Goal: Check status: Check status

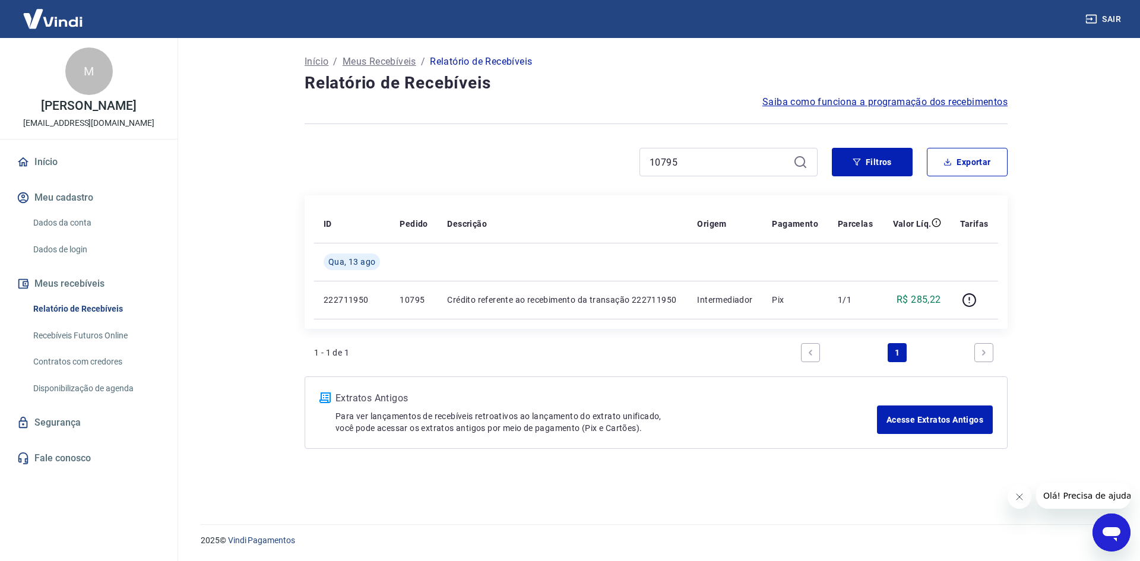
drag, startPoint x: 733, startPoint y: 161, endPoint x: 651, endPoint y: 160, distance: 81.4
click at [651, 160] on input "10795" at bounding box center [718, 162] width 139 height 18
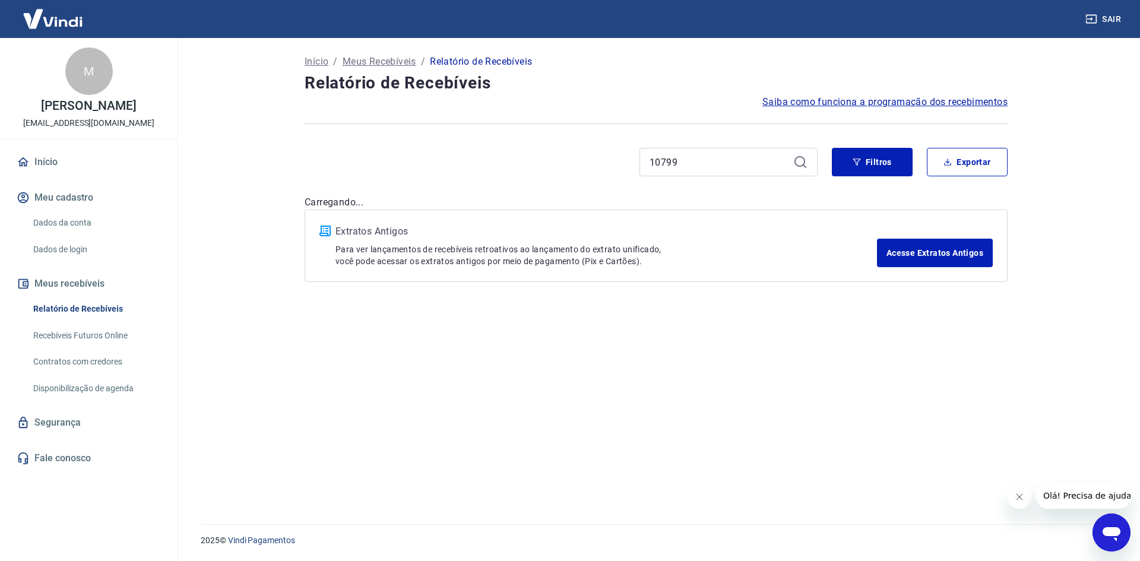
type input "10799"
click at [802, 164] on icon at bounding box center [800, 162] width 14 height 14
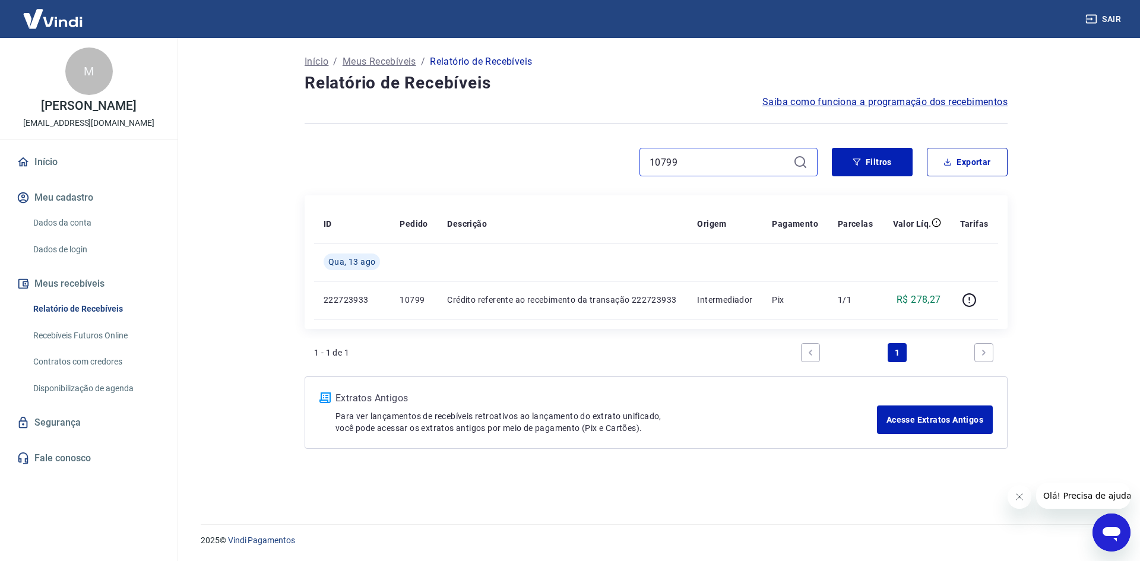
drag, startPoint x: 739, startPoint y: 163, endPoint x: 565, endPoint y: 160, distance: 173.4
click at [565, 160] on div "10799" at bounding box center [561, 162] width 513 height 28
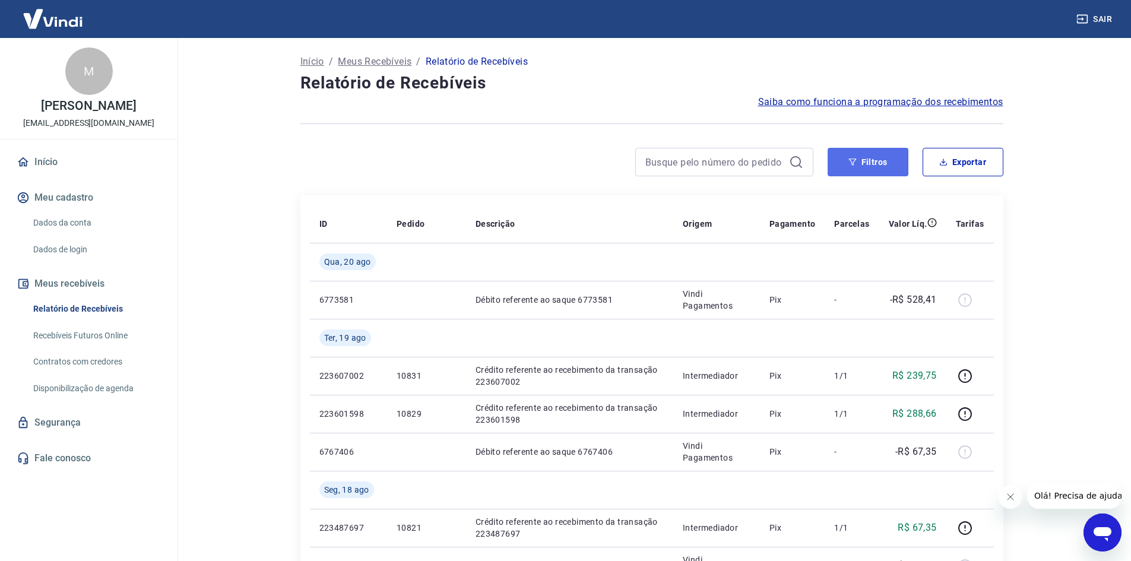
click at [847, 162] on button "Filtros" at bounding box center [868, 162] width 81 height 28
click at [870, 162] on button "Filtros" at bounding box center [868, 162] width 81 height 28
click at [869, 159] on button "Filtros" at bounding box center [868, 162] width 81 height 28
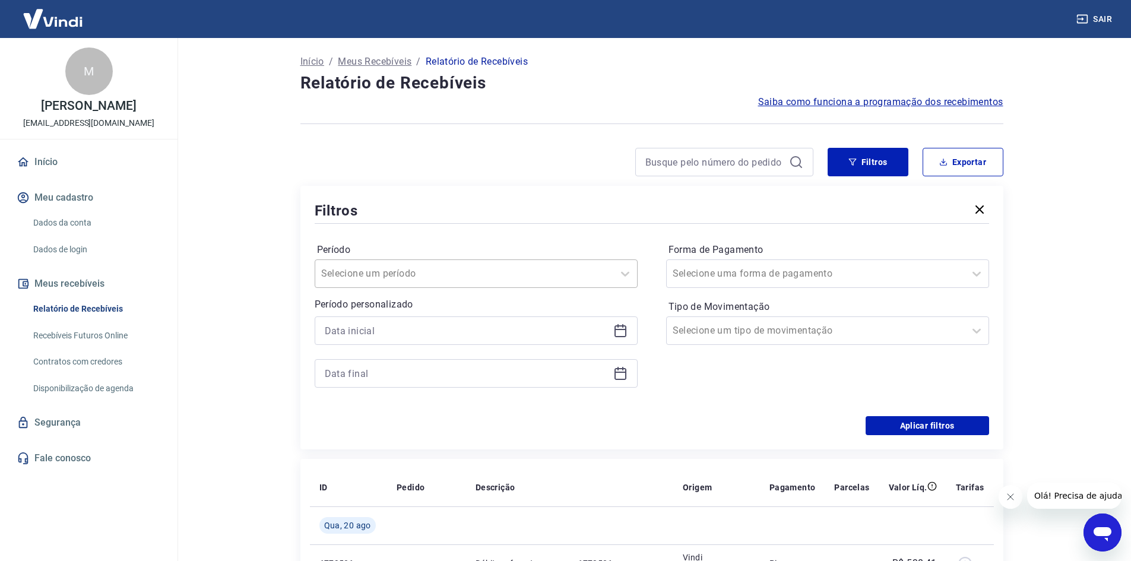
click at [353, 275] on input "Período" at bounding box center [381, 274] width 120 height 14
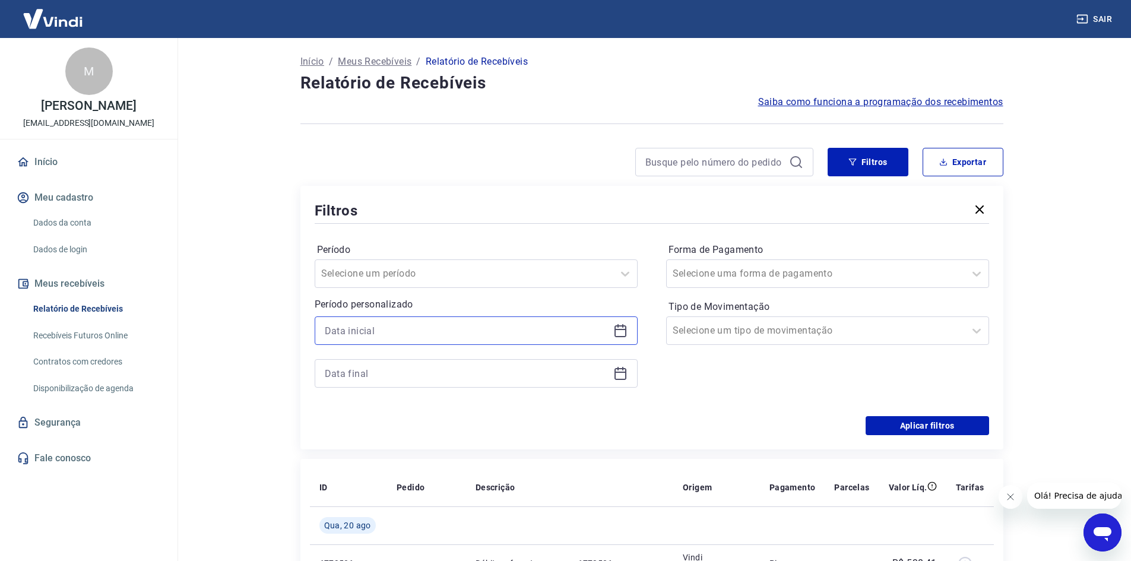
click at [367, 323] on input at bounding box center [467, 331] width 284 height 18
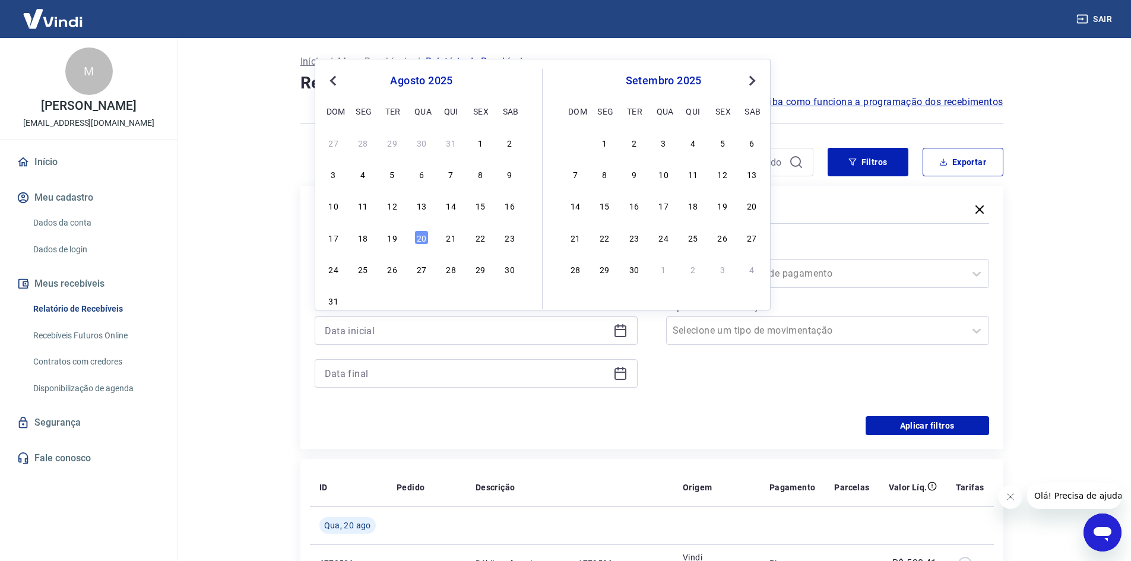
click at [460, 202] on div "10 11 12 13 14 15 16" at bounding box center [422, 205] width 194 height 17
click at [455, 204] on div "14" at bounding box center [451, 205] width 14 height 14
type input "[DATE]"
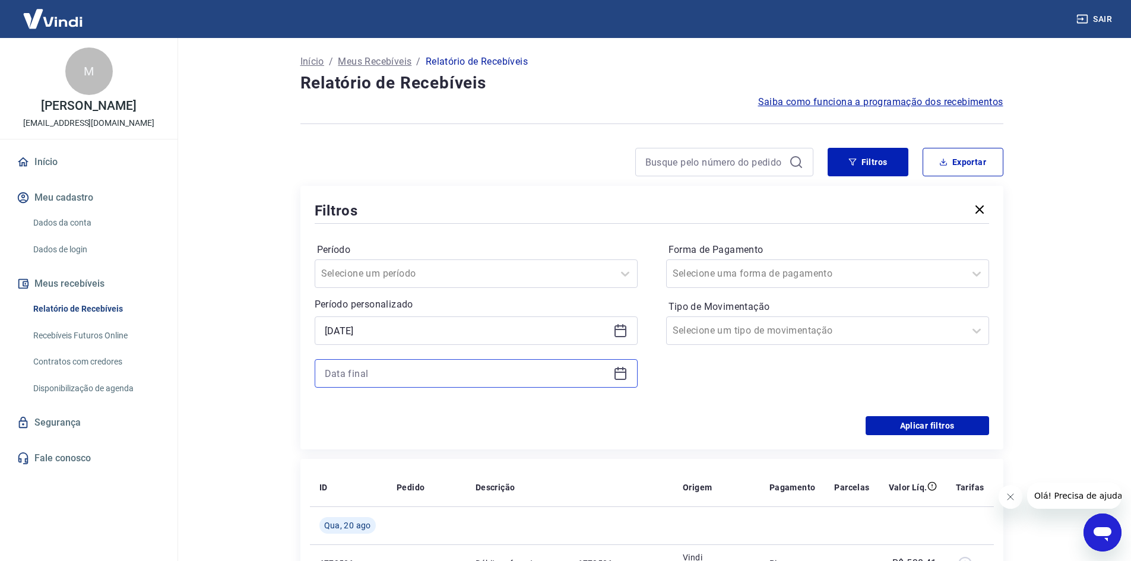
click at [367, 370] on input at bounding box center [467, 374] width 284 height 18
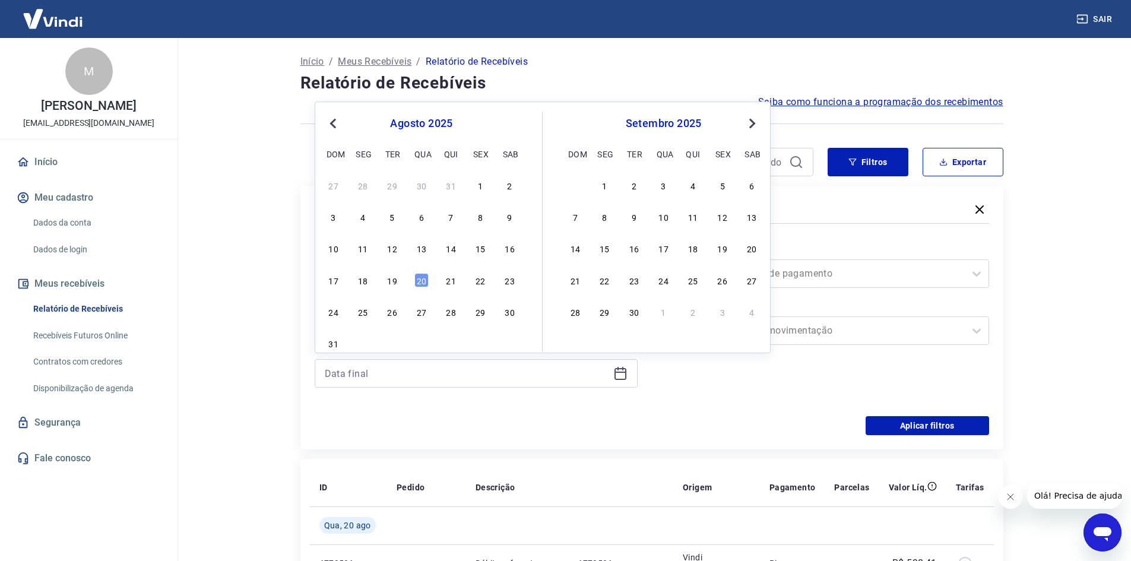
click at [452, 250] on div "14" at bounding box center [451, 248] width 14 height 14
type input "[DATE]"
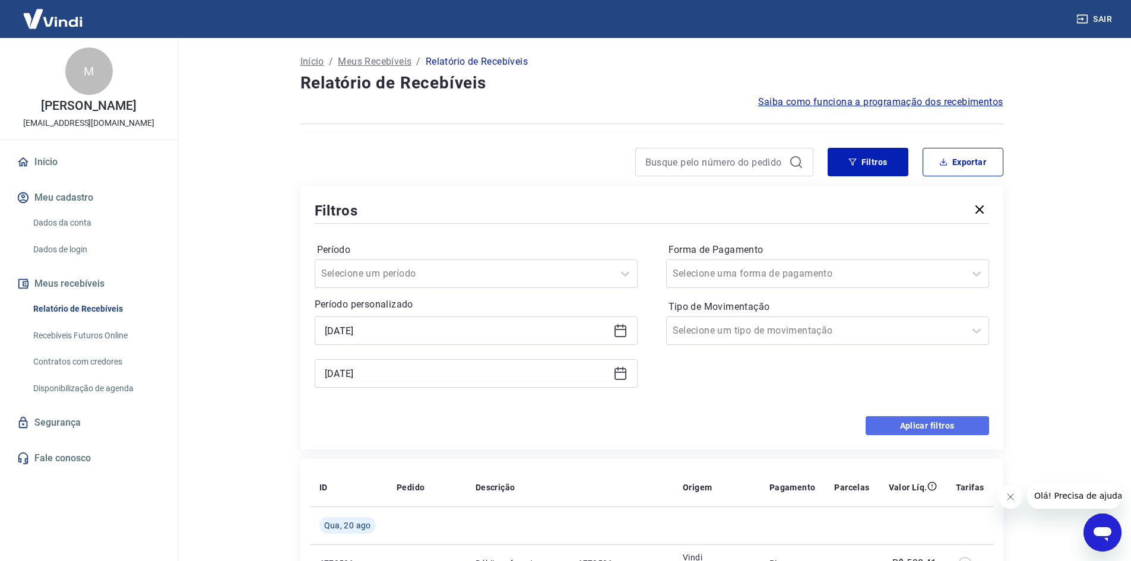
click at [931, 423] on button "Aplicar filtros" at bounding box center [927, 425] width 123 height 19
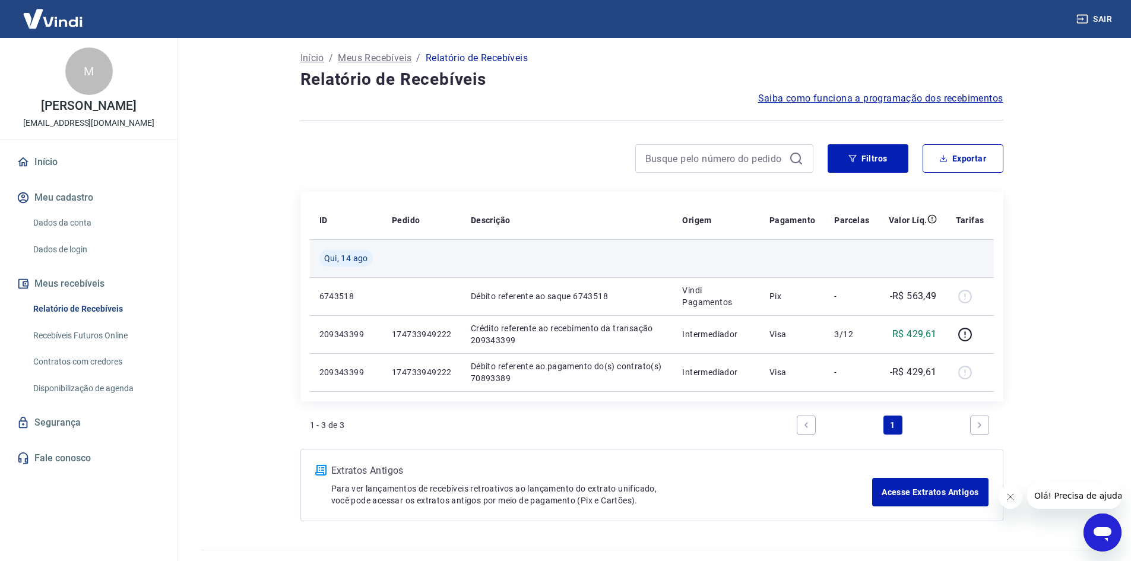
scroll to position [29, 0]
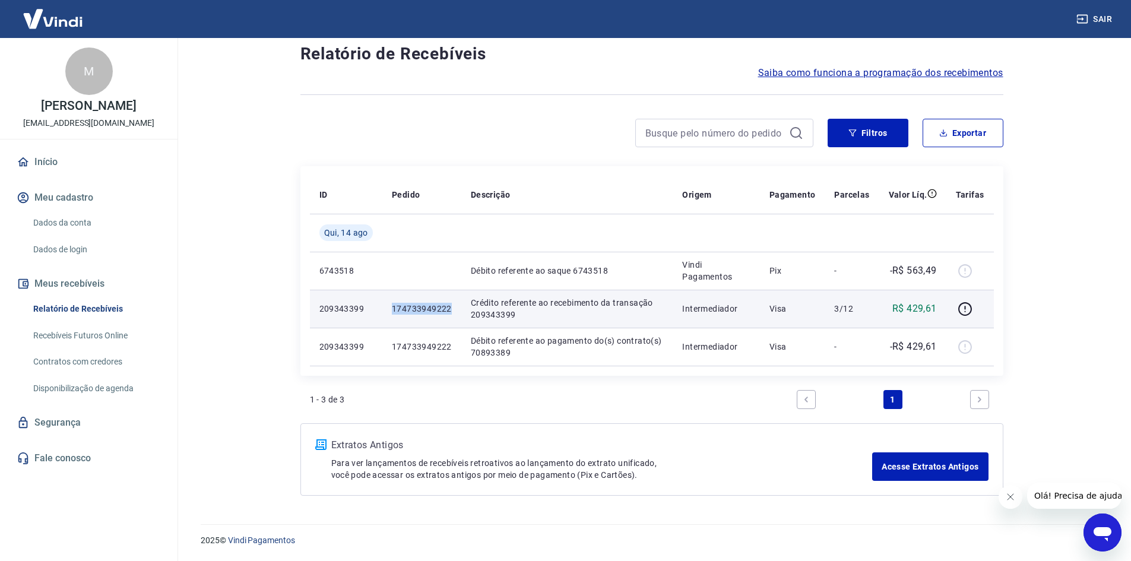
drag, startPoint x: 451, startPoint y: 309, endPoint x: 392, endPoint y: 309, distance: 59.4
click at [392, 309] on td "174733949222" at bounding box center [421, 309] width 79 height 38
copy p "174733949222"
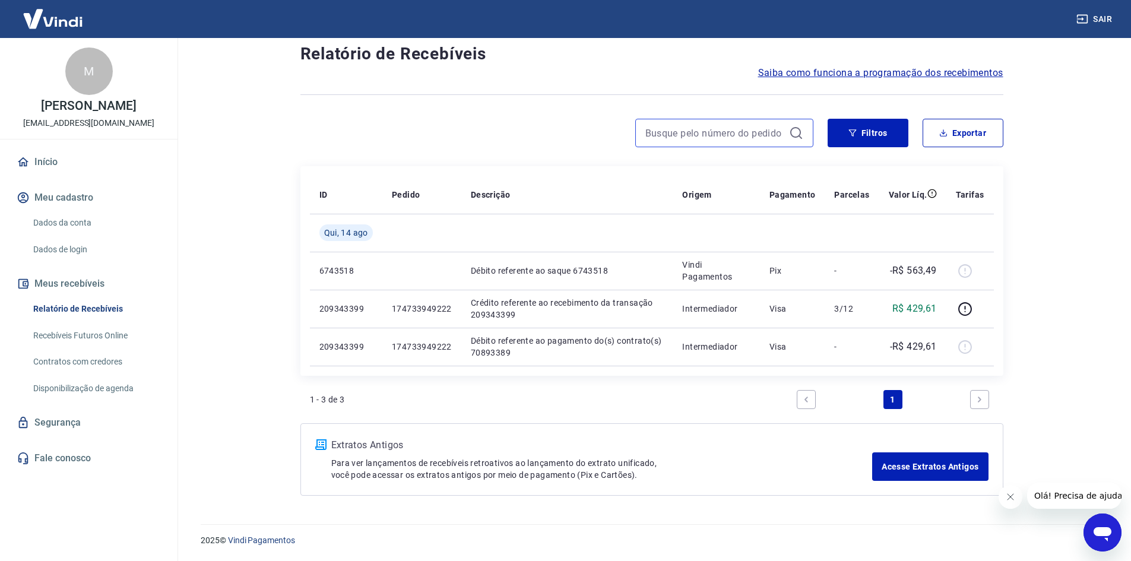
click at [707, 135] on input at bounding box center [714, 133] width 139 height 18
paste input "117.763.328-06"
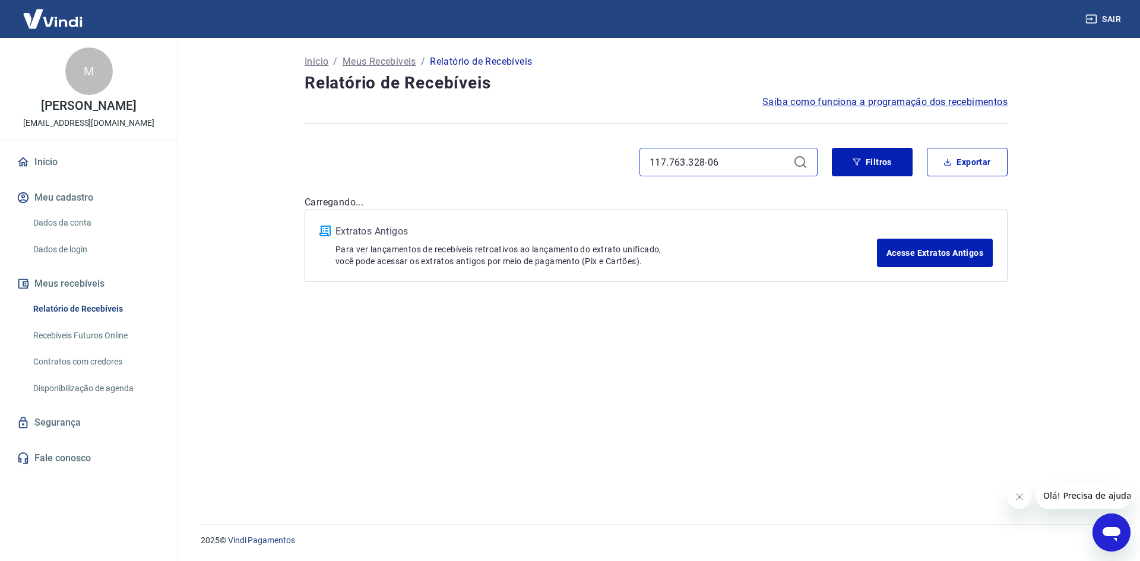
type input "117.763.328-06"
drag, startPoint x: 663, startPoint y: 134, endPoint x: 641, endPoint y: 140, distance: 22.8
click at [639, 134] on div at bounding box center [656, 123] width 703 height 29
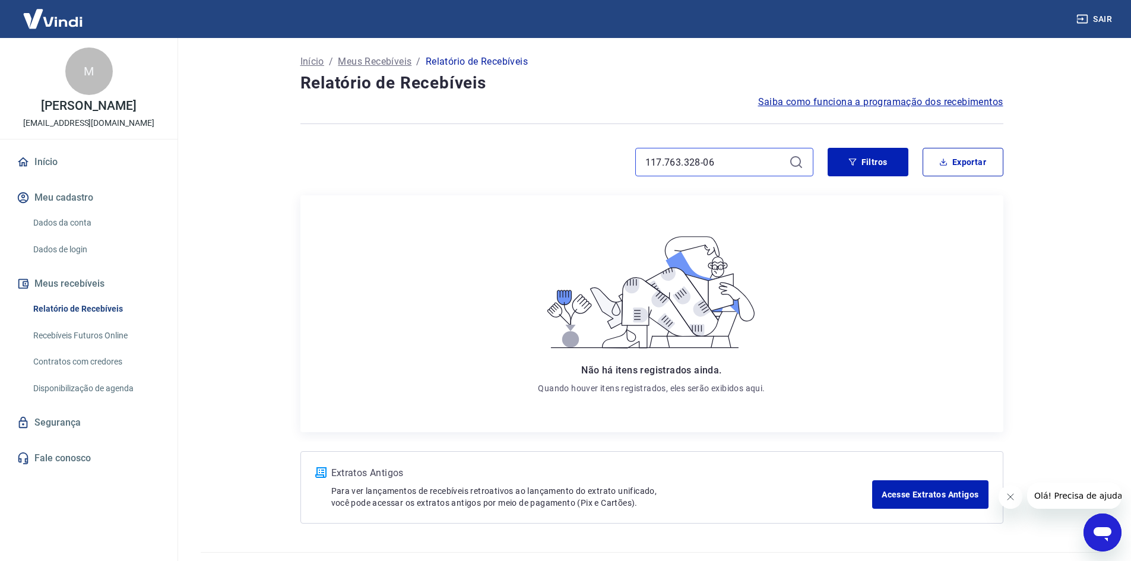
drag, startPoint x: 735, startPoint y: 163, endPoint x: 430, endPoint y: 161, distance: 305.2
click at [430, 161] on div "117.763.328-06" at bounding box center [556, 162] width 513 height 28
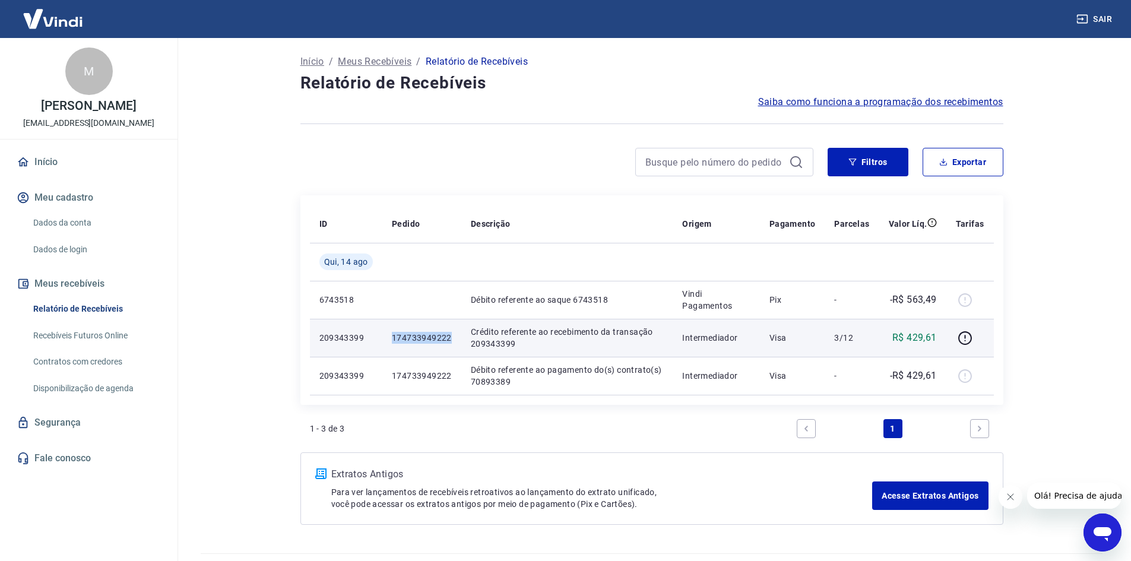
drag, startPoint x: 433, startPoint y: 336, endPoint x: 392, endPoint y: 329, distance: 42.2
click at [392, 329] on td "174733949222" at bounding box center [421, 338] width 79 height 38
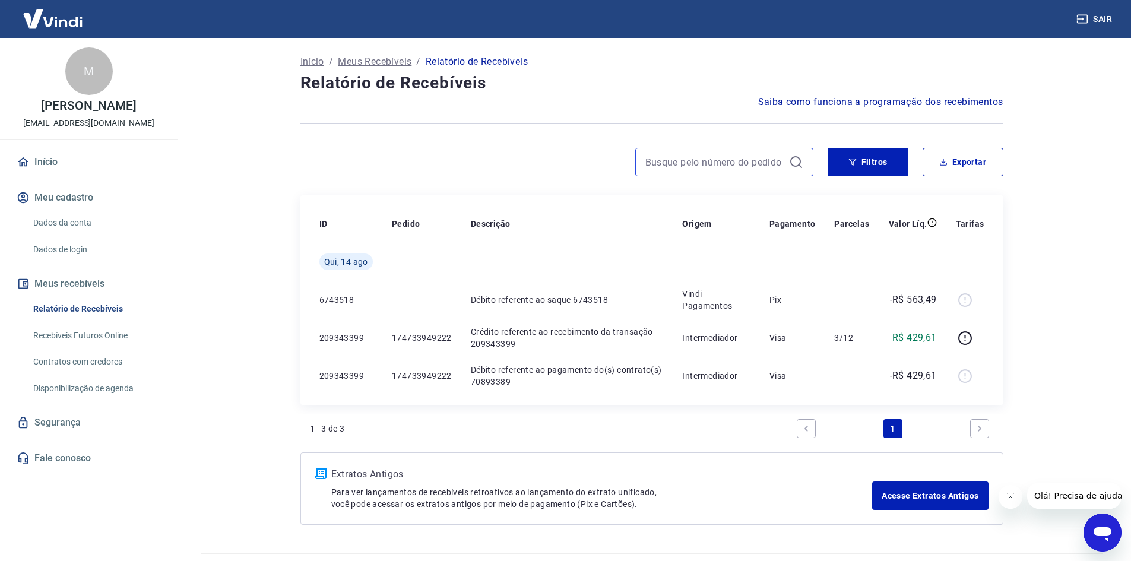
click at [731, 159] on input at bounding box center [714, 162] width 139 height 18
paste input "174733949222"
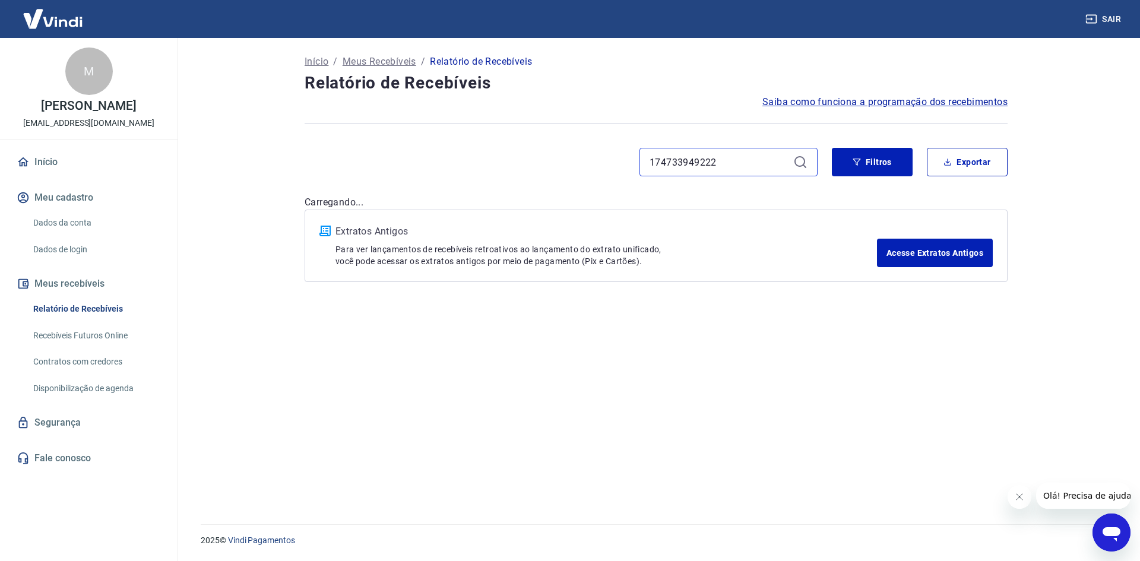
type input "174733949222"
click at [797, 162] on icon at bounding box center [800, 162] width 14 height 14
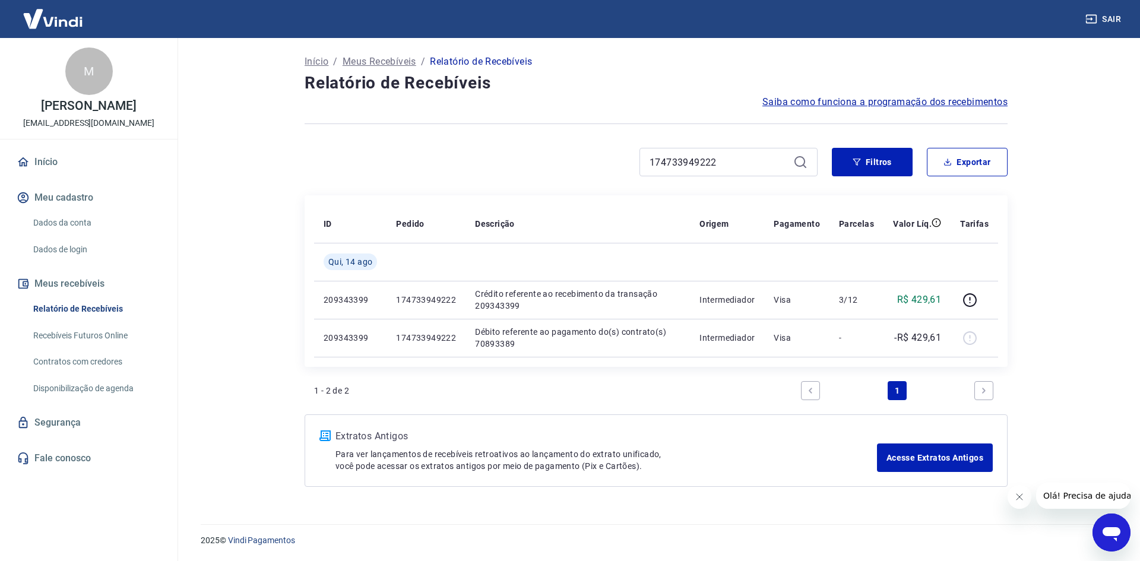
click at [987, 393] on icon "Next page" at bounding box center [984, 390] width 8 height 8
click at [812, 392] on icon "Previous page" at bounding box center [810, 390] width 8 height 8
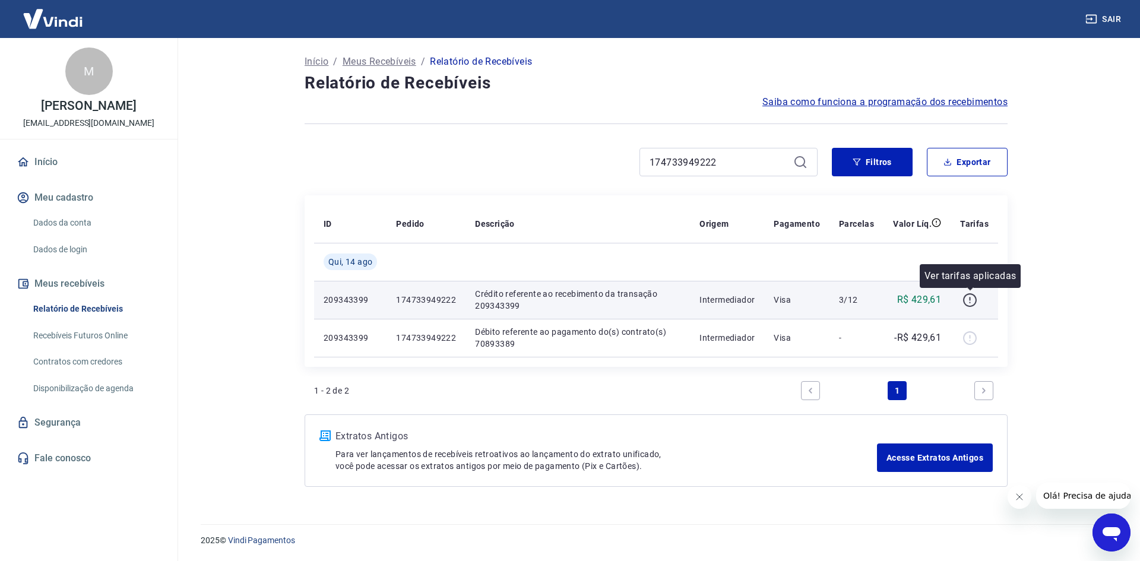
click at [970, 297] on icon "button" at bounding box center [969, 299] width 1 height 4
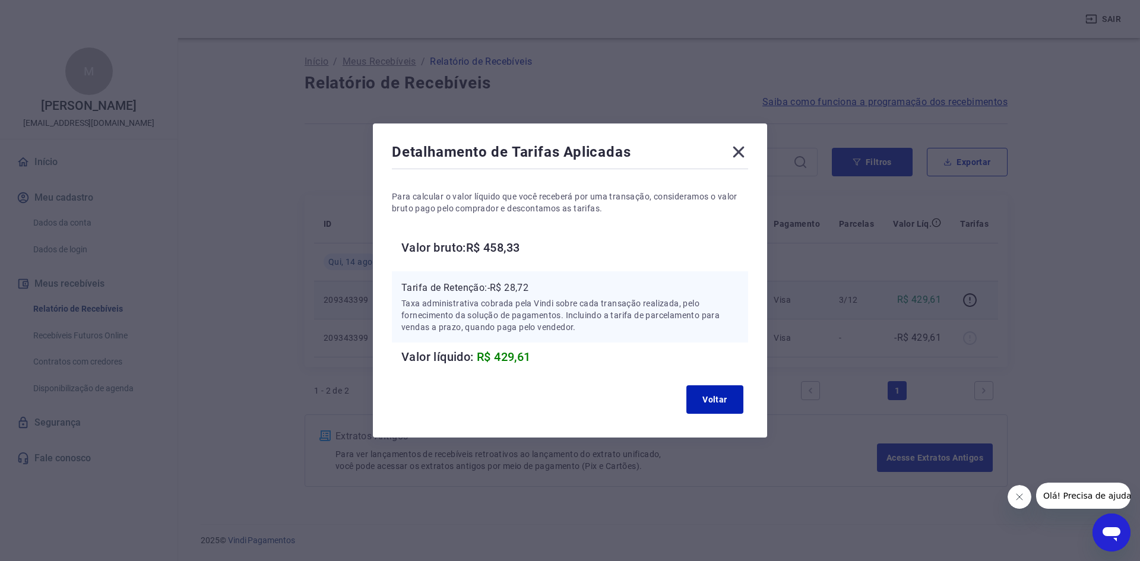
click at [740, 148] on icon at bounding box center [738, 151] width 19 height 19
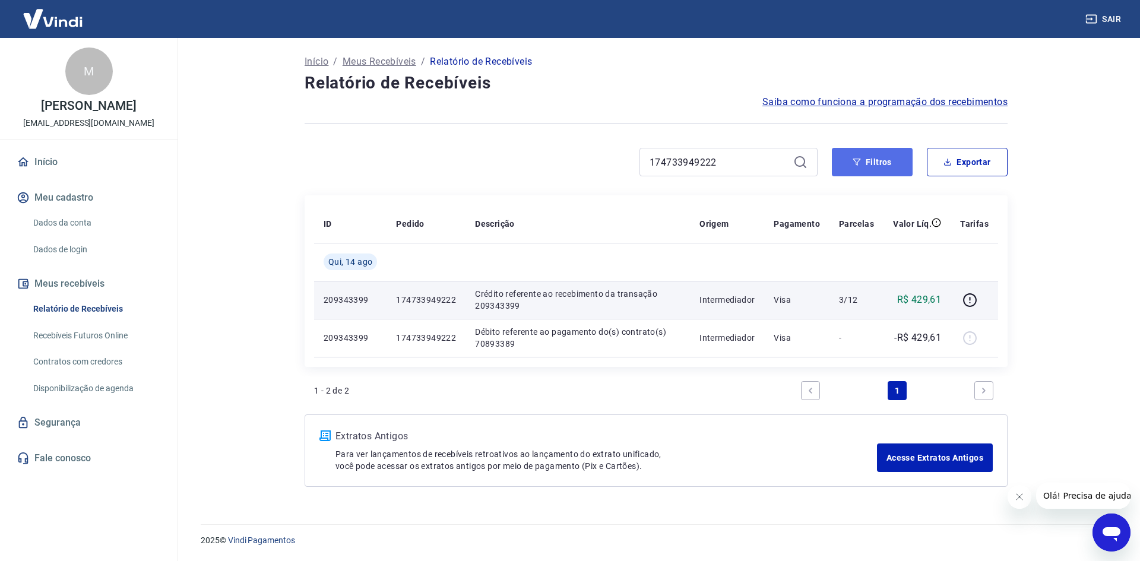
click at [862, 157] on button "Filtros" at bounding box center [872, 162] width 81 height 28
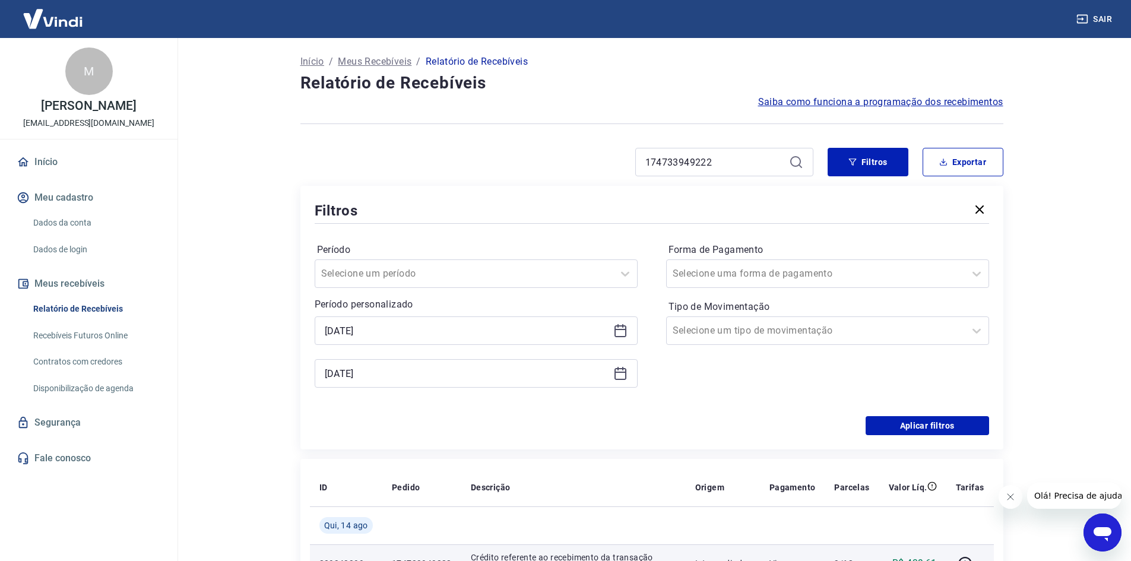
click at [977, 209] on icon "button" at bounding box center [979, 209] width 14 height 14
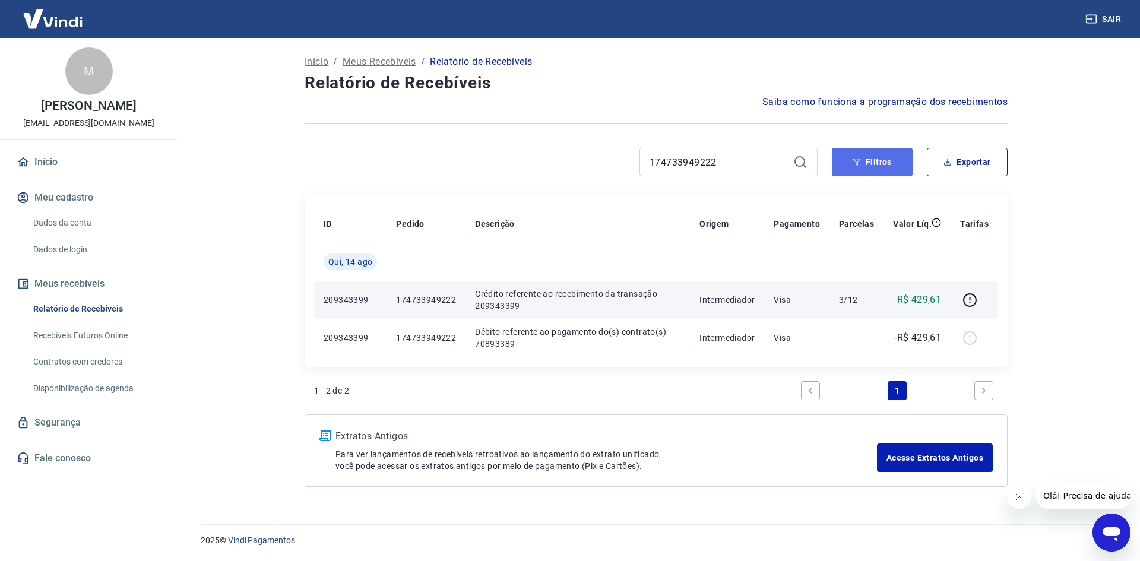
click at [857, 160] on icon "button" at bounding box center [857, 162] width 8 height 8
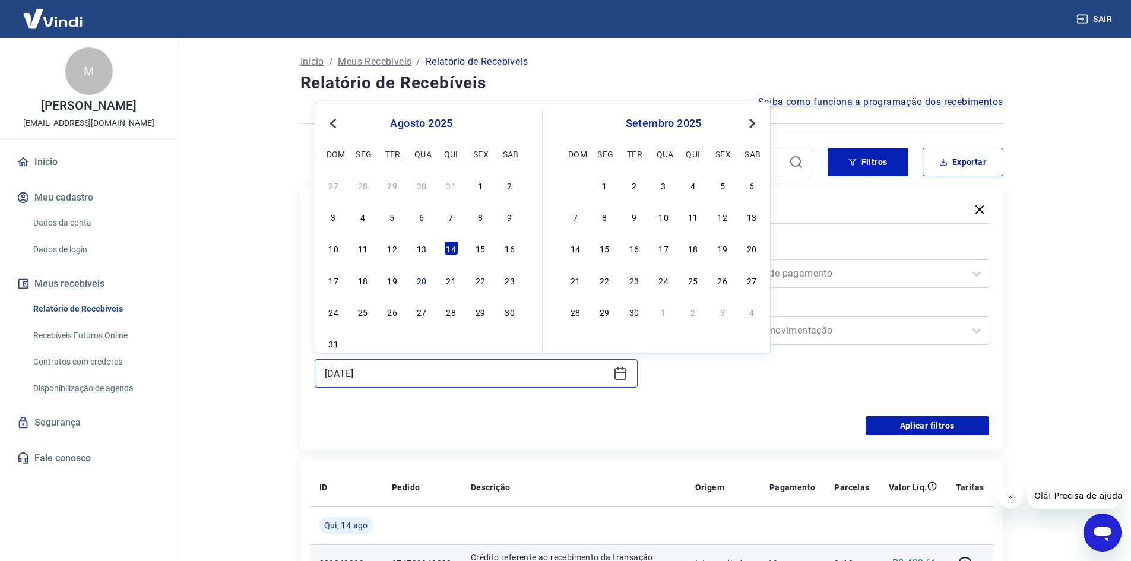
drag, startPoint x: 570, startPoint y: 380, endPoint x: 189, endPoint y: 383, distance: 380.6
click at [189, 383] on main "Início / Meus Recebíveis / Relatório de Recebíveis Relatório de Recebíveis Saib…" at bounding box center [651, 299] width 959 height 523
drag, startPoint x: 697, startPoint y: 394, endPoint x: 680, endPoint y: 392, distance: 17.3
click at [698, 394] on div "Forma de Pagamento Selecione uma forma de pagamento Tipo de Movimentação Seleci…" at bounding box center [827, 320] width 323 height 161
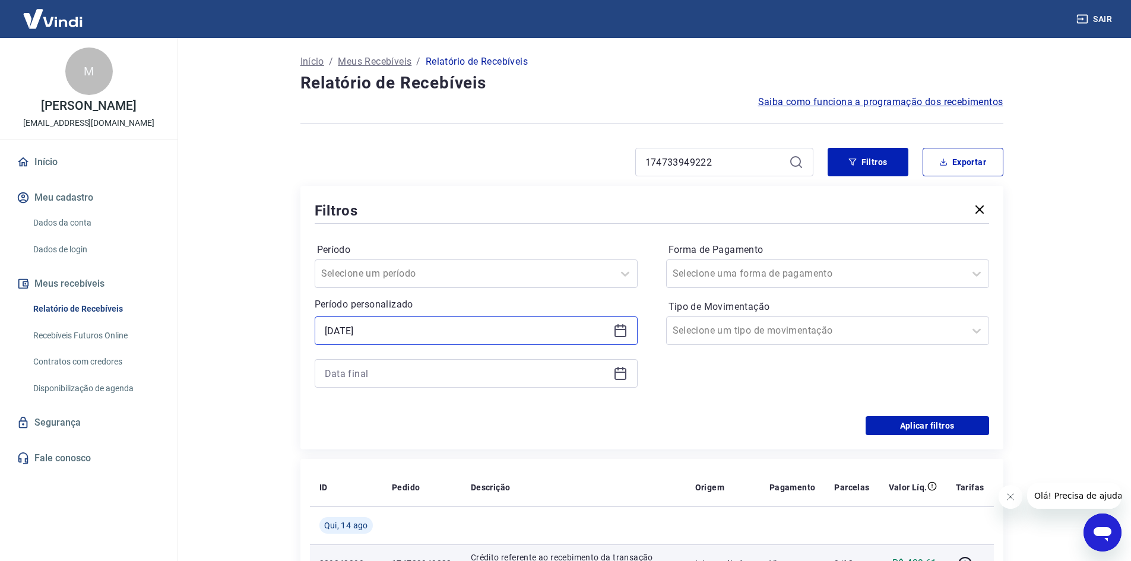
click at [473, 337] on input "[DATE]" at bounding box center [467, 331] width 284 height 18
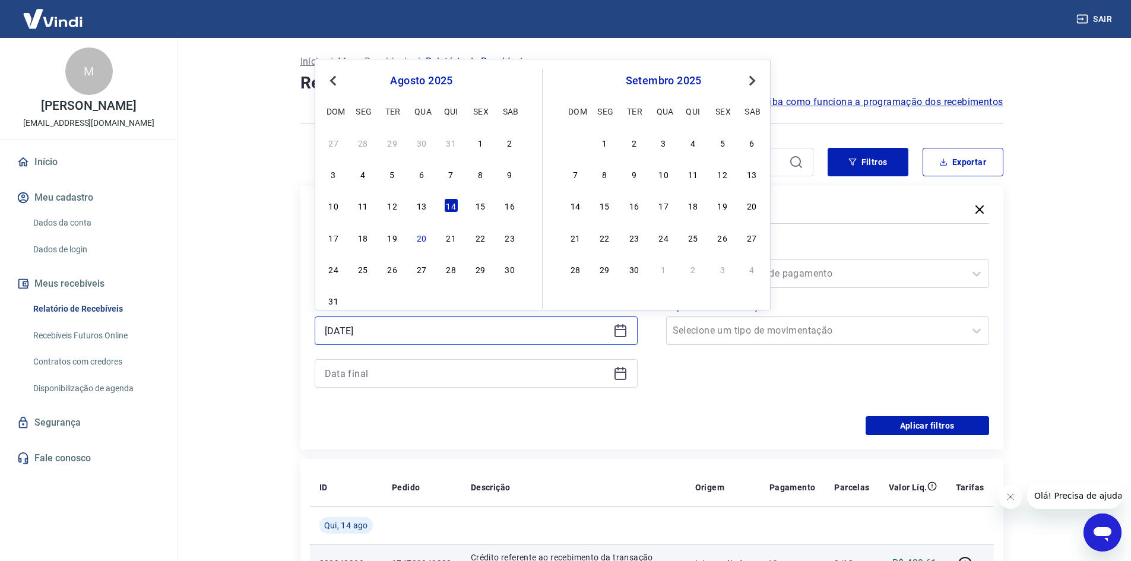
drag, startPoint x: 392, startPoint y: 335, endPoint x: 240, endPoint y: 335, distance: 151.4
click at [242, 335] on main "Início / Meus Recebíveis / Relatório de Recebíveis Relatório de Recebíveis Saib…" at bounding box center [651, 299] width 959 height 523
click at [729, 380] on div "Forma de Pagamento Selecione uma forma de pagamento Tipo de Movimentação Seleci…" at bounding box center [827, 320] width 323 height 161
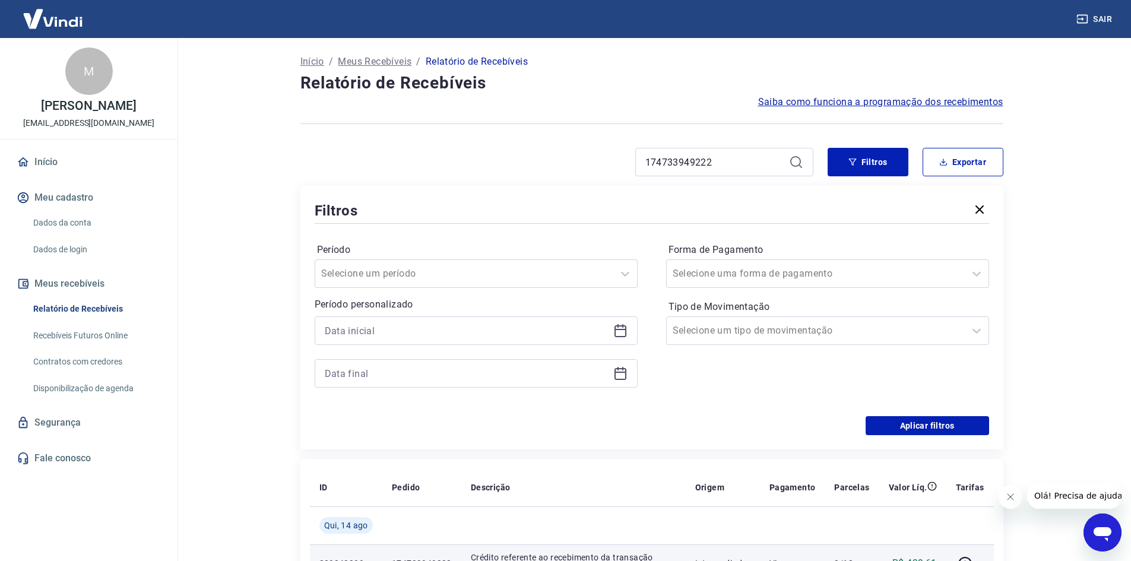
click at [796, 159] on icon at bounding box center [796, 162] width 14 height 14
click at [982, 209] on icon "button" at bounding box center [979, 209] width 14 height 14
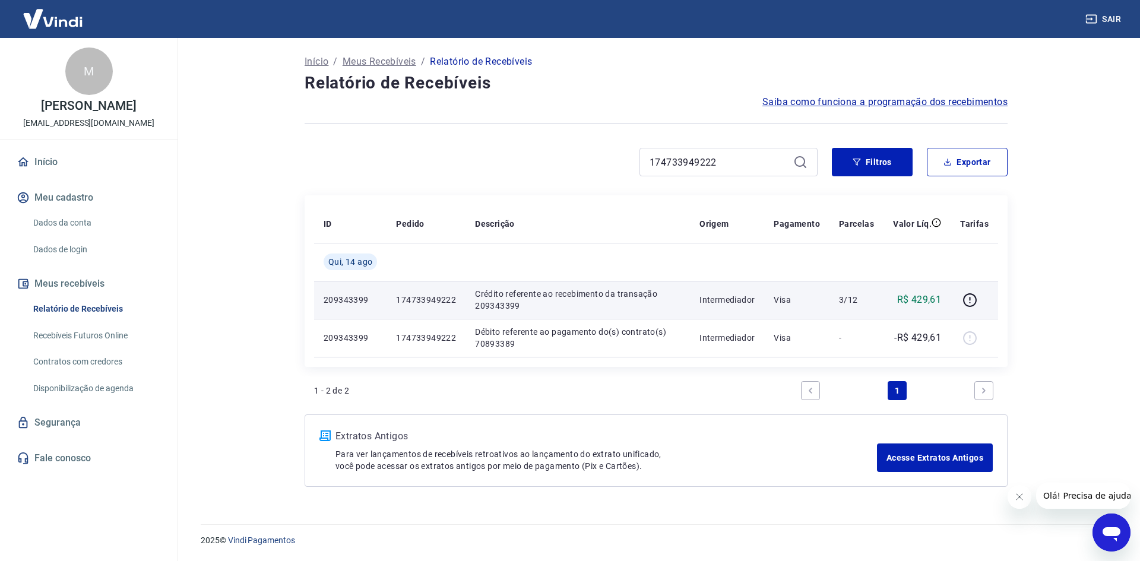
click at [803, 159] on icon at bounding box center [799, 161] width 11 height 11
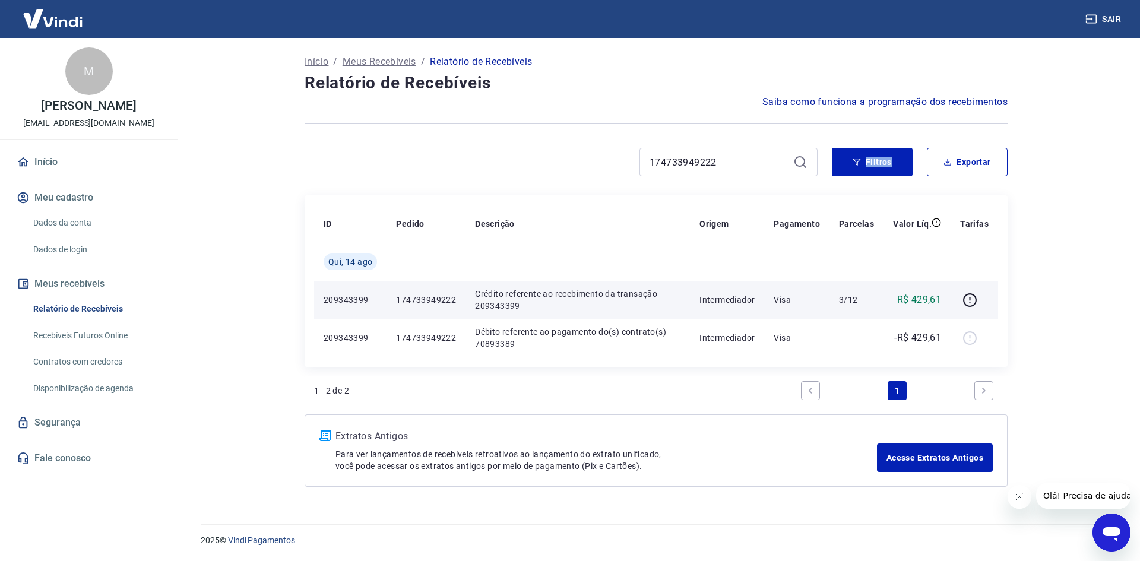
click at [803, 159] on icon at bounding box center [799, 161] width 11 height 11
drag, startPoint x: 758, startPoint y: 162, endPoint x: 563, endPoint y: 159, distance: 194.7
click at [562, 158] on div "174733949222" at bounding box center [561, 162] width 513 height 28
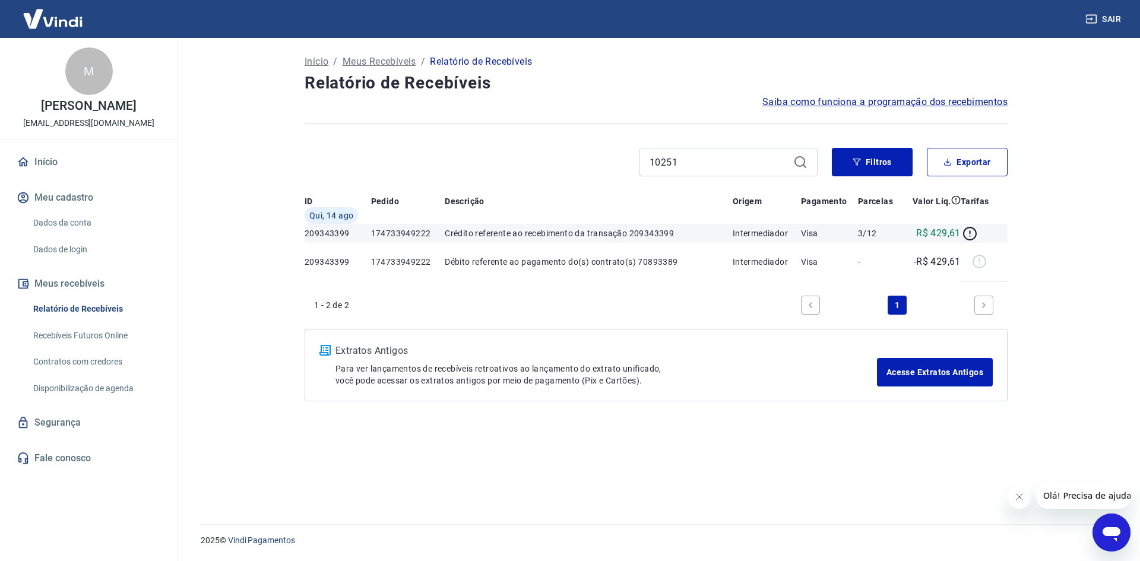
click at [800, 163] on icon at bounding box center [800, 162] width 14 height 14
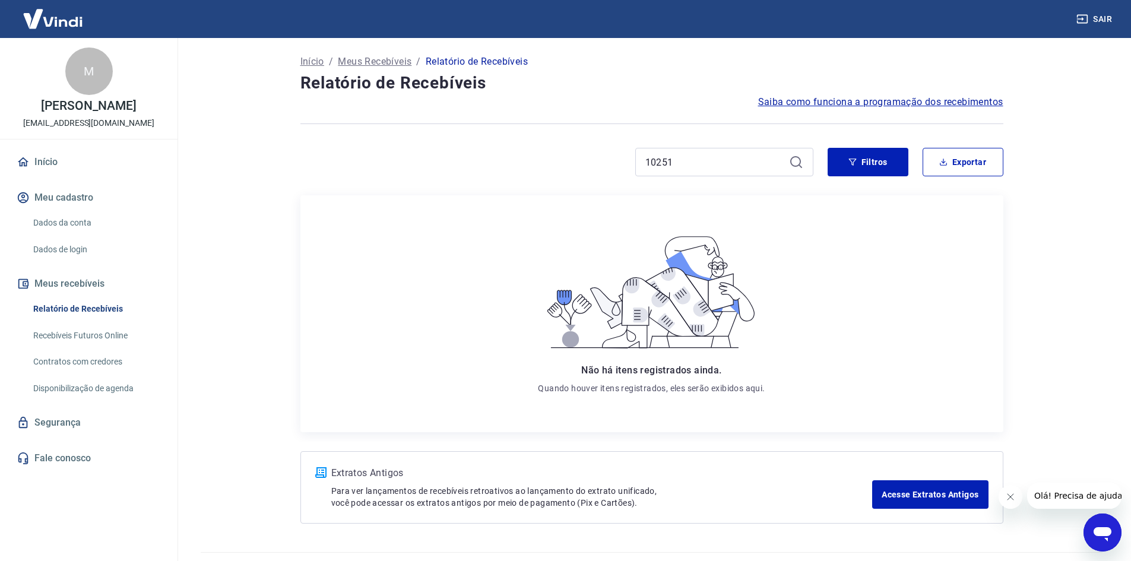
click at [800, 164] on icon at bounding box center [796, 162] width 14 height 14
click at [83, 305] on link "Relatório de Recebíveis" at bounding box center [95, 309] width 135 height 24
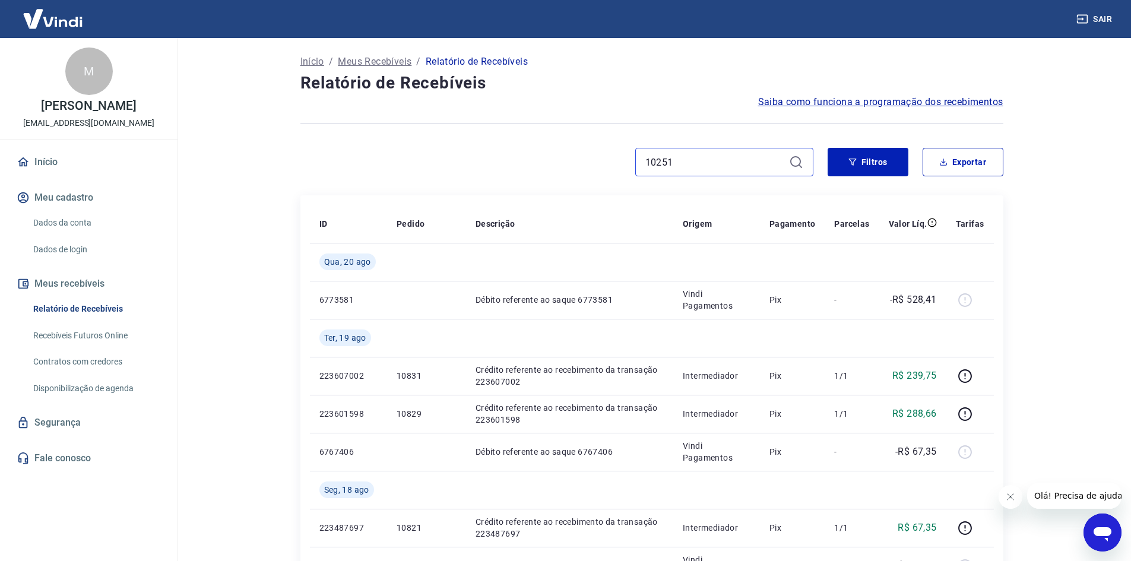
click at [704, 164] on input "10251" at bounding box center [714, 162] width 139 height 18
click at [800, 164] on icon at bounding box center [796, 162] width 14 height 14
click at [796, 161] on icon at bounding box center [796, 162] width 14 height 14
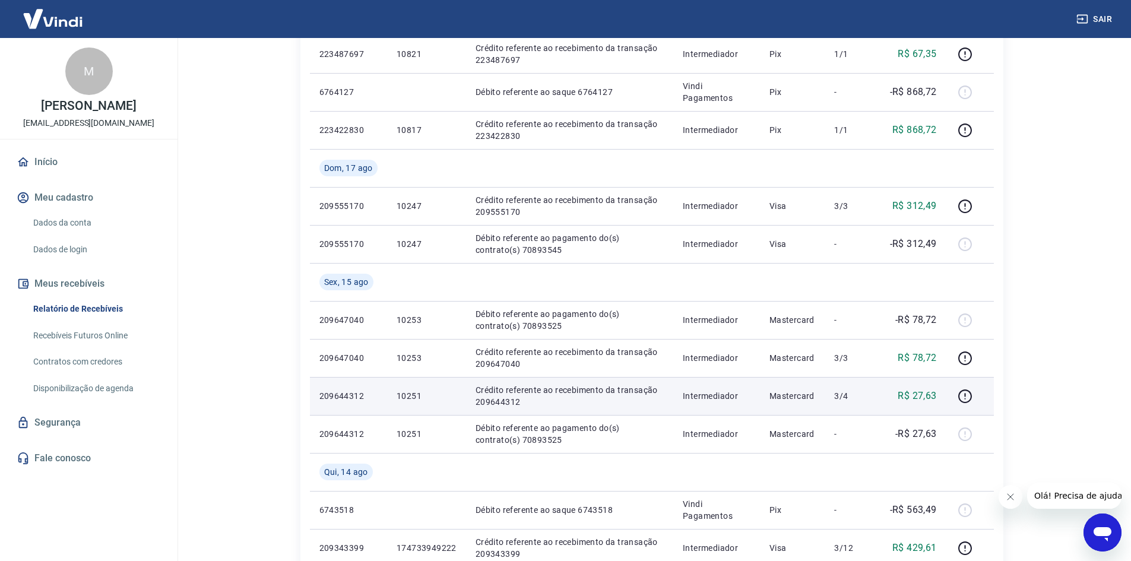
scroll to position [594, 0]
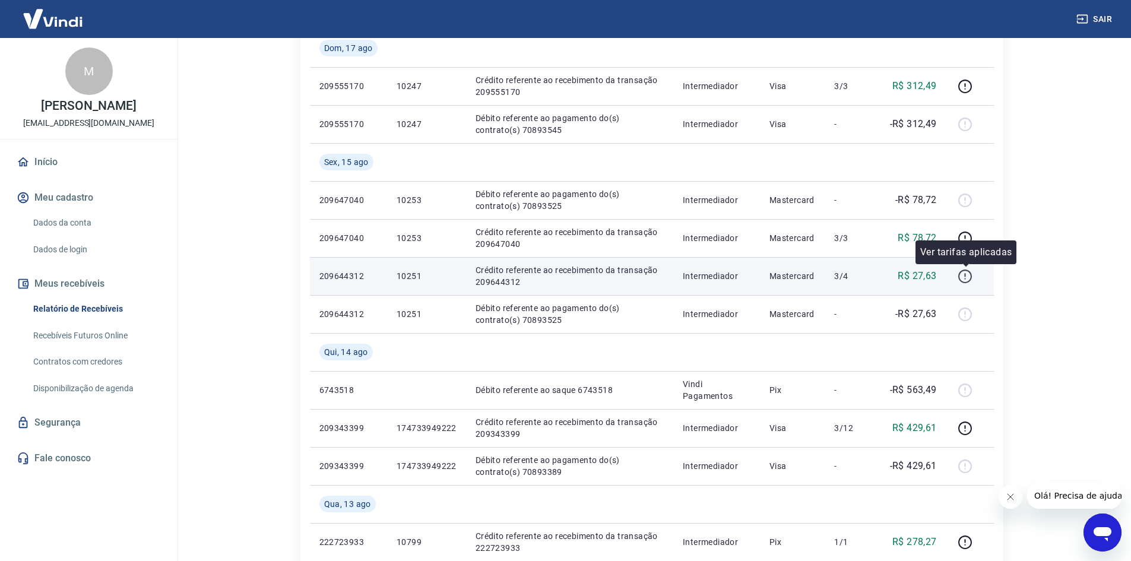
click at [966, 274] on icon "button" at bounding box center [965, 275] width 1 height 4
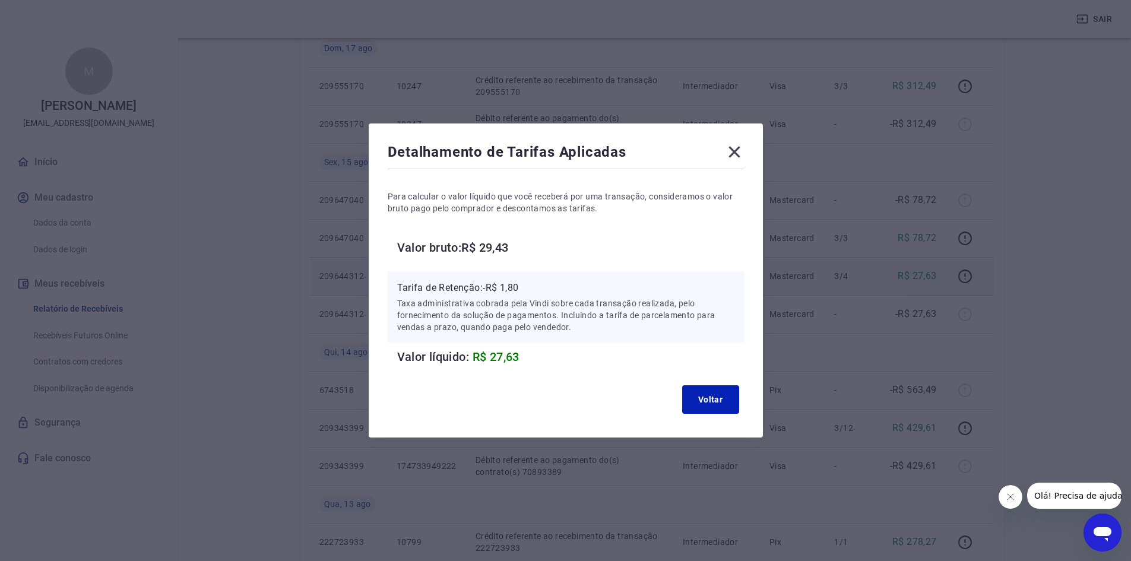
click at [739, 152] on icon at bounding box center [733, 152] width 11 height 11
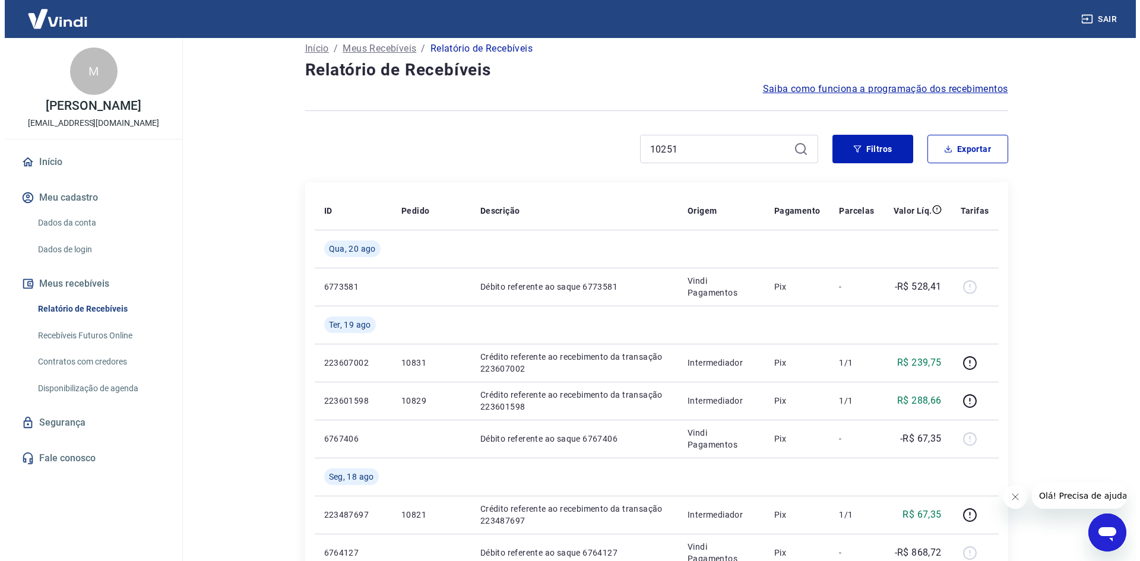
scroll to position [0, 0]
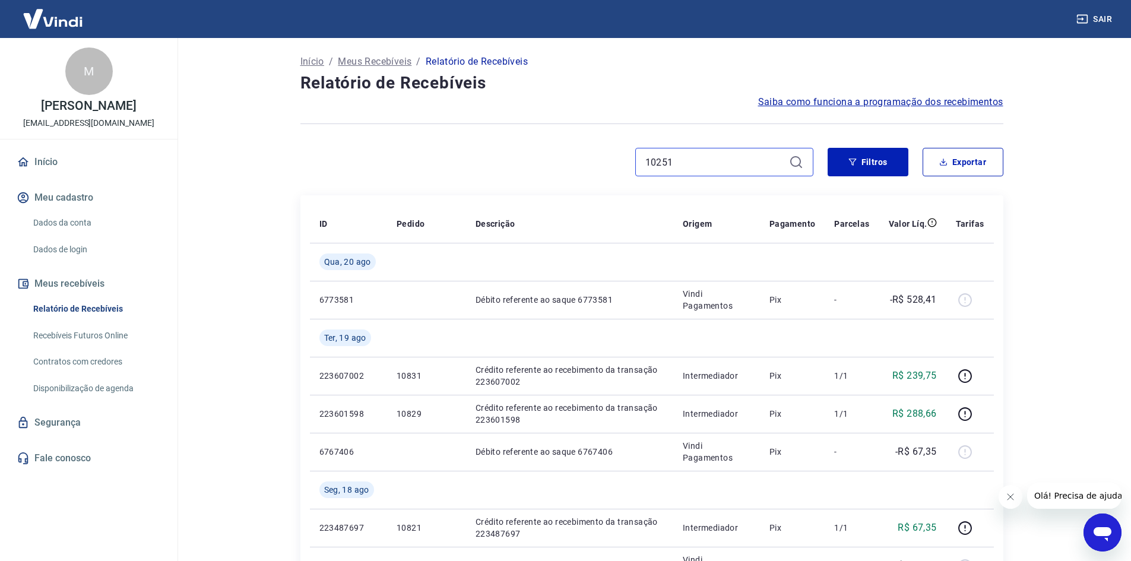
drag, startPoint x: 723, startPoint y: 156, endPoint x: 626, endPoint y: 159, distance: 97.4
click at [626, 159] on div "10251" at bounding box center [556, 162] width 513 height 28
drag, startPoint x: 731, startPoint y: 162, endPoint x: 309, endPoint y: 4, distance: 450.3
click at [731, 162] on input "10253" at bounding box center [714, 162] width 139 height 18
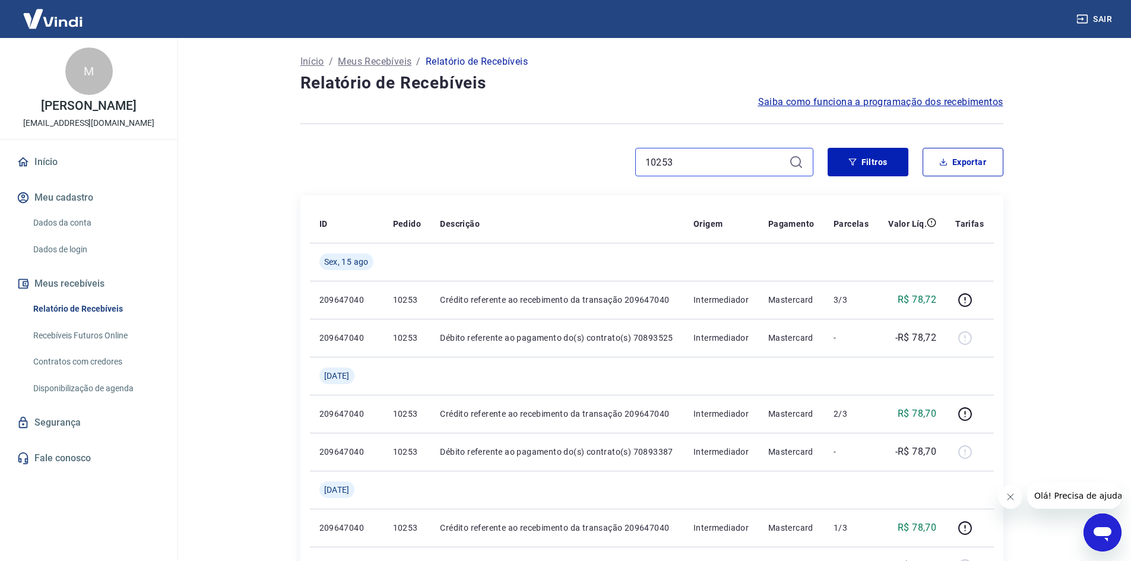
drag, startPoint x: 679, startPoint y: 164, endPoint x: 593, endPoint y: 152, distance: 87.0
click at [593, 152] on div "10253" at bounding box center [556, 162] width 513 height 28
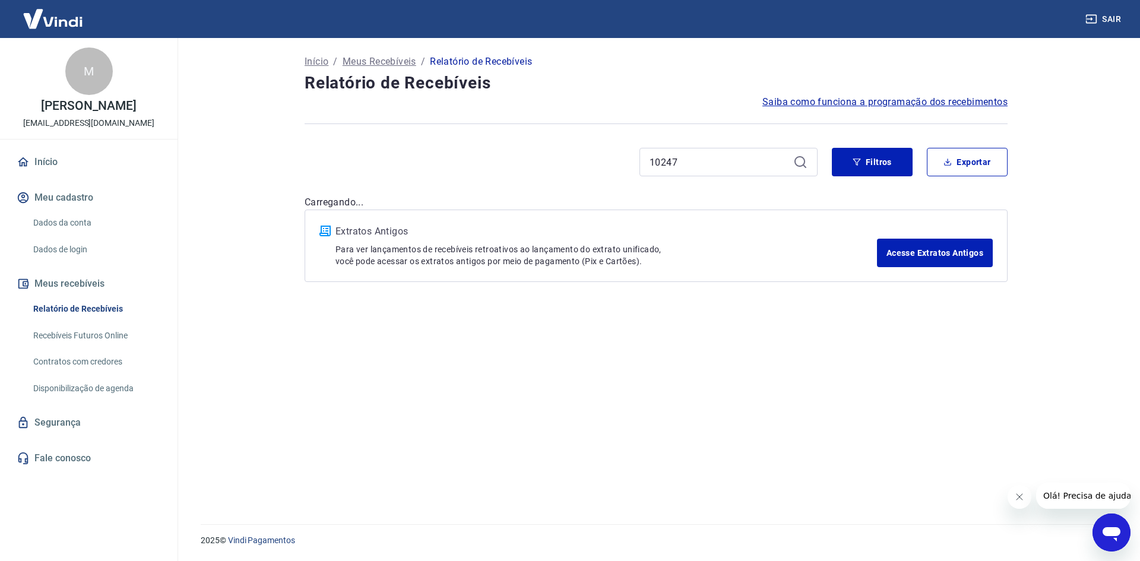
click at [802, 164] on icon at bounding box center [800, 162] width 14 height 14
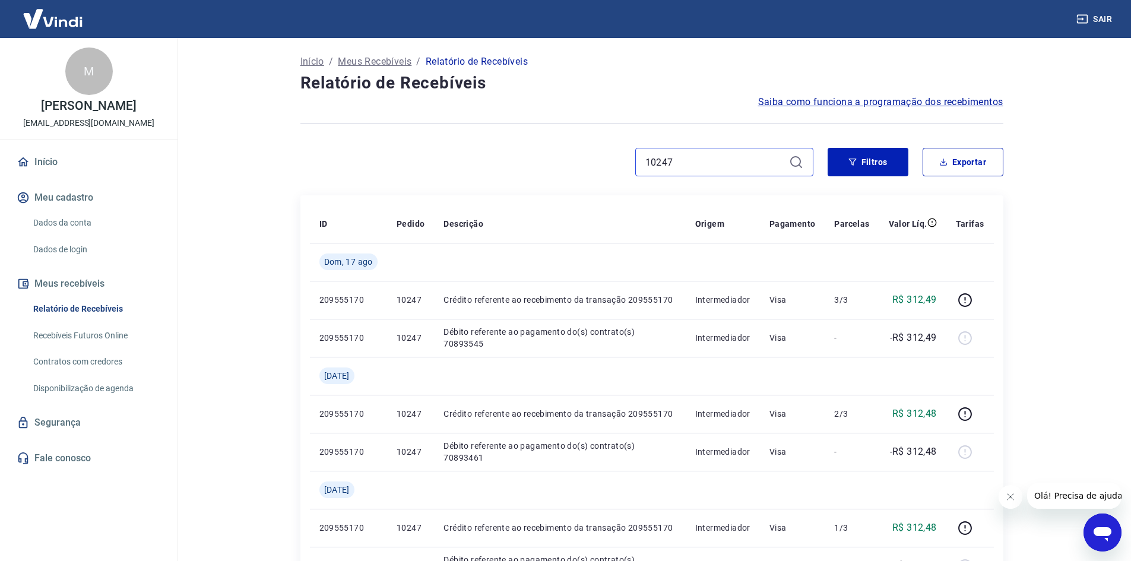
click at [630, 156] on div "10247" at bounding box center [556, 162] width 513 height 28
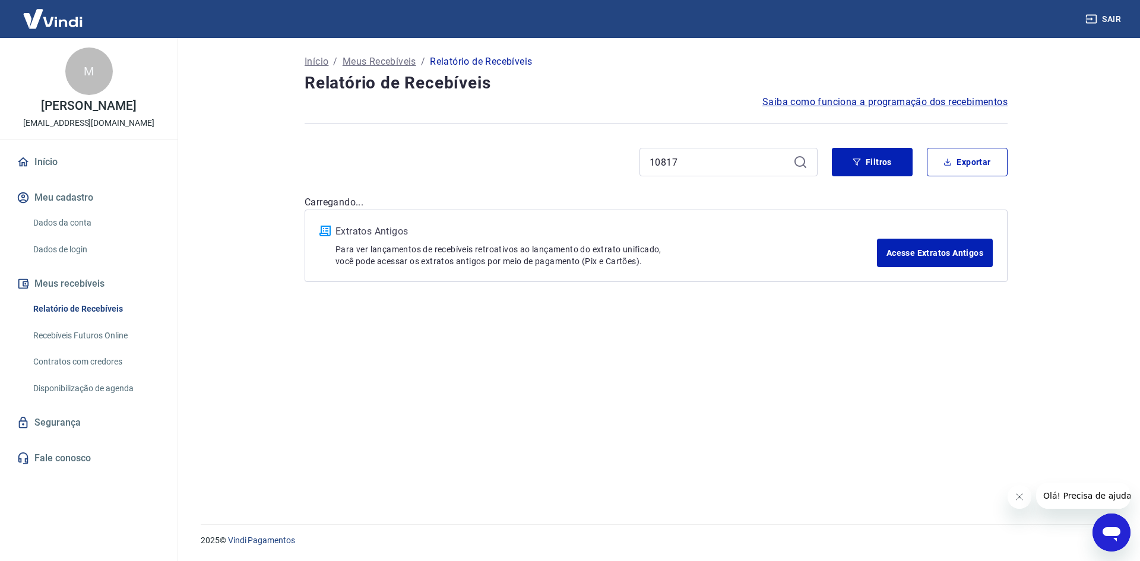
click at [798, 164] on icon at bounding box center [800, 162] width 14 height 14
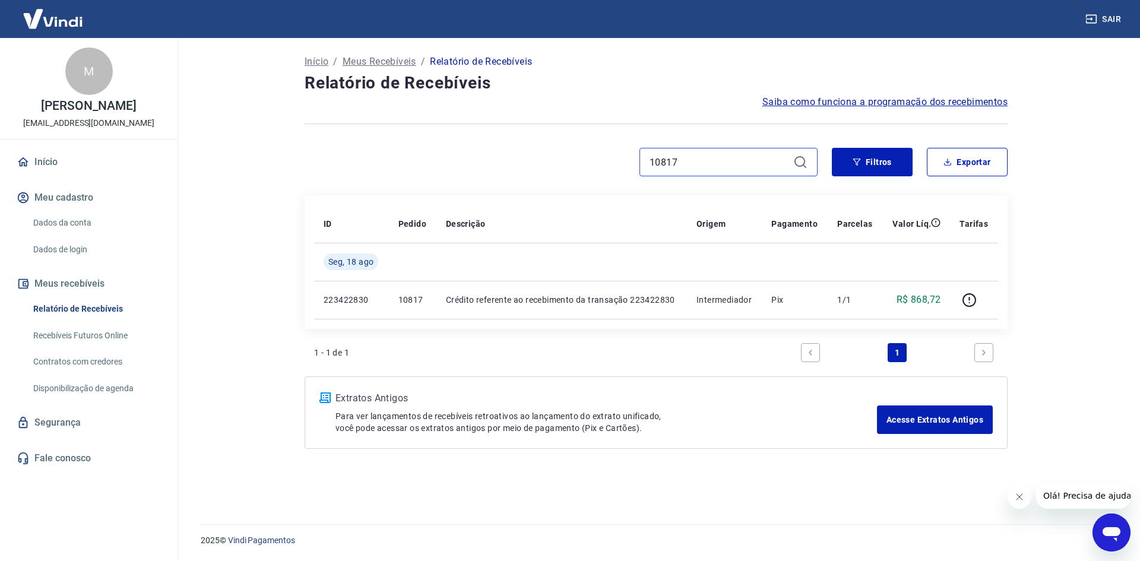
drag, startPoint x: 713, startPoint y: 166, endPoint x: 647, endPoint y: 158, distance: 66.9
click at [647, 158] on div "10817" at bounding box center [728, 162] width 178 height 28
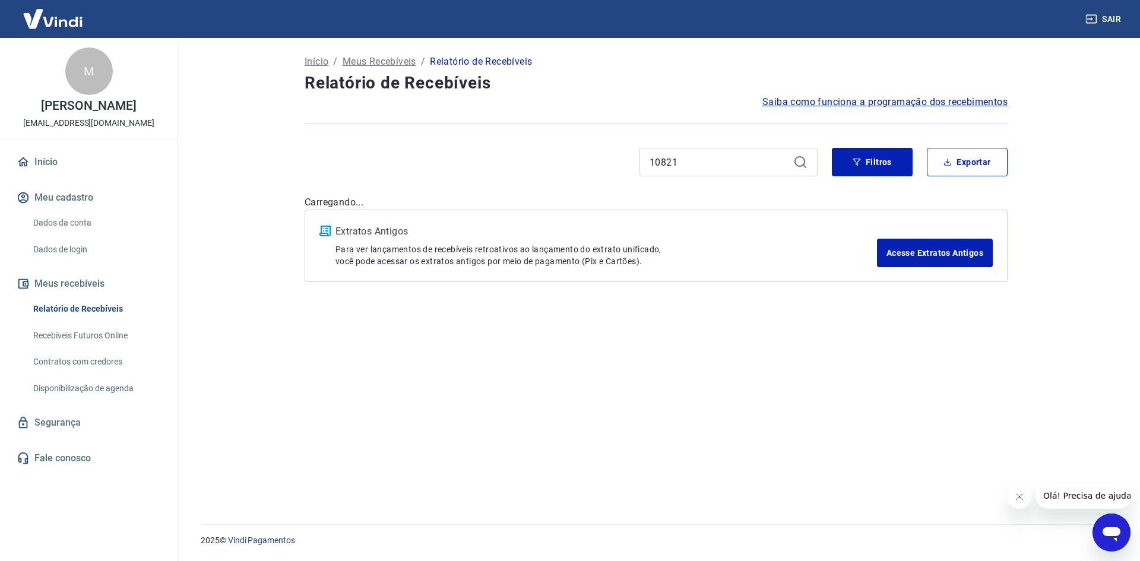
click at [799, 159] on icon at bounding box center [800, 162] width 14 height 14
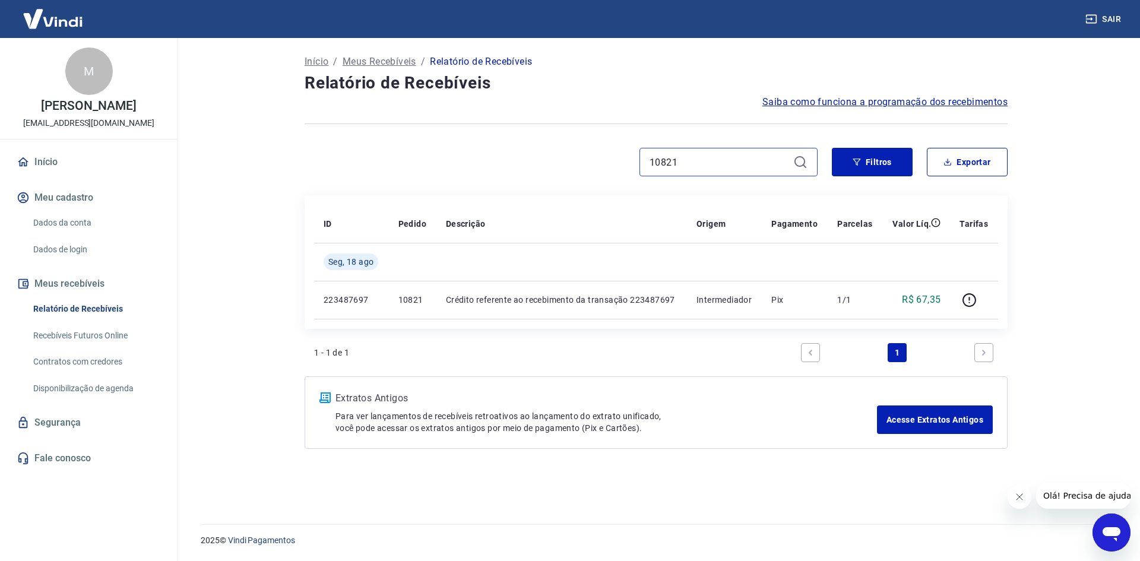
drag, startPoint x: 695, startPoint y: 160, endPoint x: 554, endPoint y: 152, distance: 140.9
click at [554, 152] on div "10821" at bounding box center [561, 162] width 513 height 28
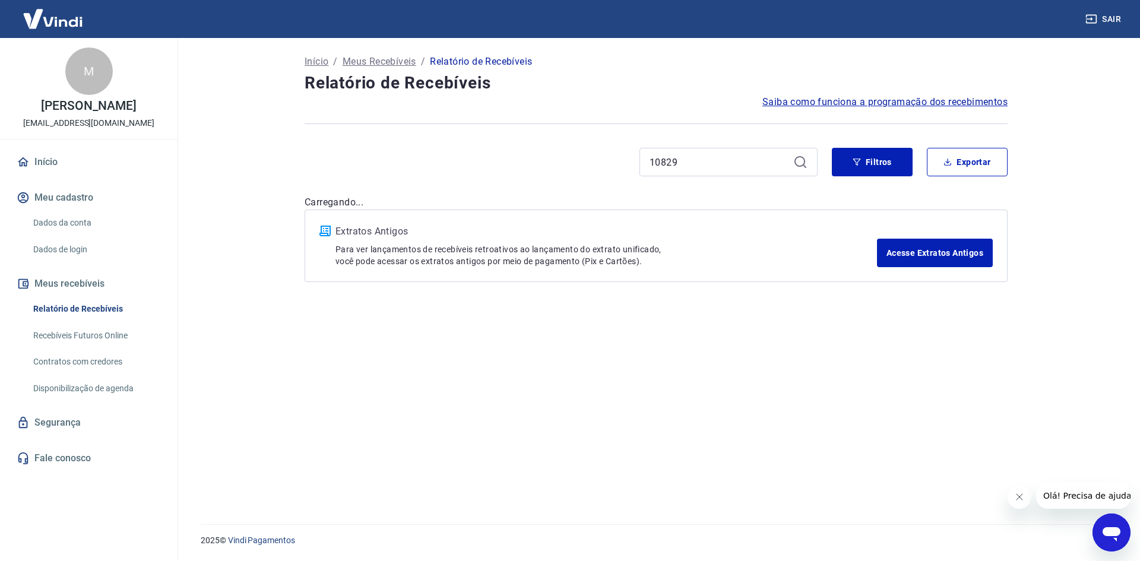
click at [796, 162] on icon at bounding box center [800, 162] width 14 height 14
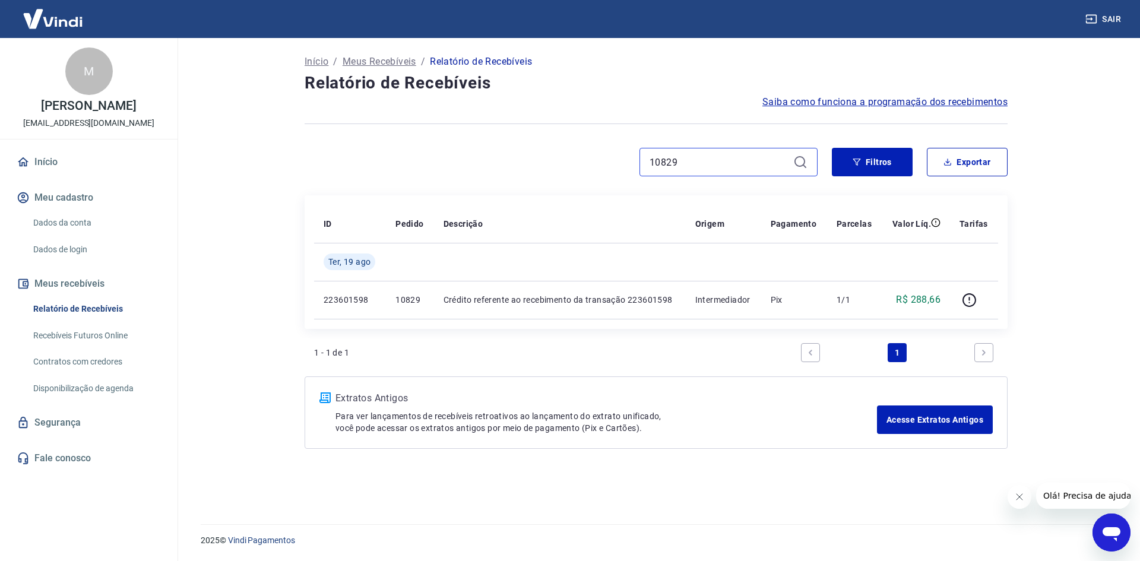
drag, startPoint x: 699, startPoint y: 163, endPoint x: 622, endPoint y: 164, distance: 77.2
click at [622, 163] on div "10829" at bounding box center [561, 162] width 513 height 28
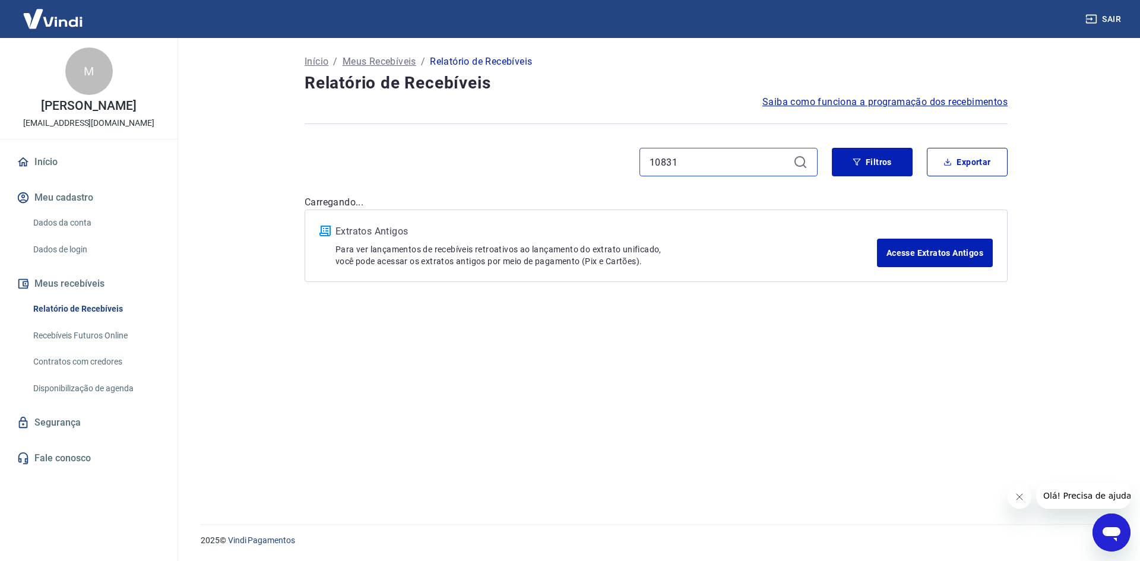
type input "10831"
click at [802, 160] on icon at bounding box center [800, 162] width 14 height 14
